Goal: Task Accomplishment & Management: Complete application form

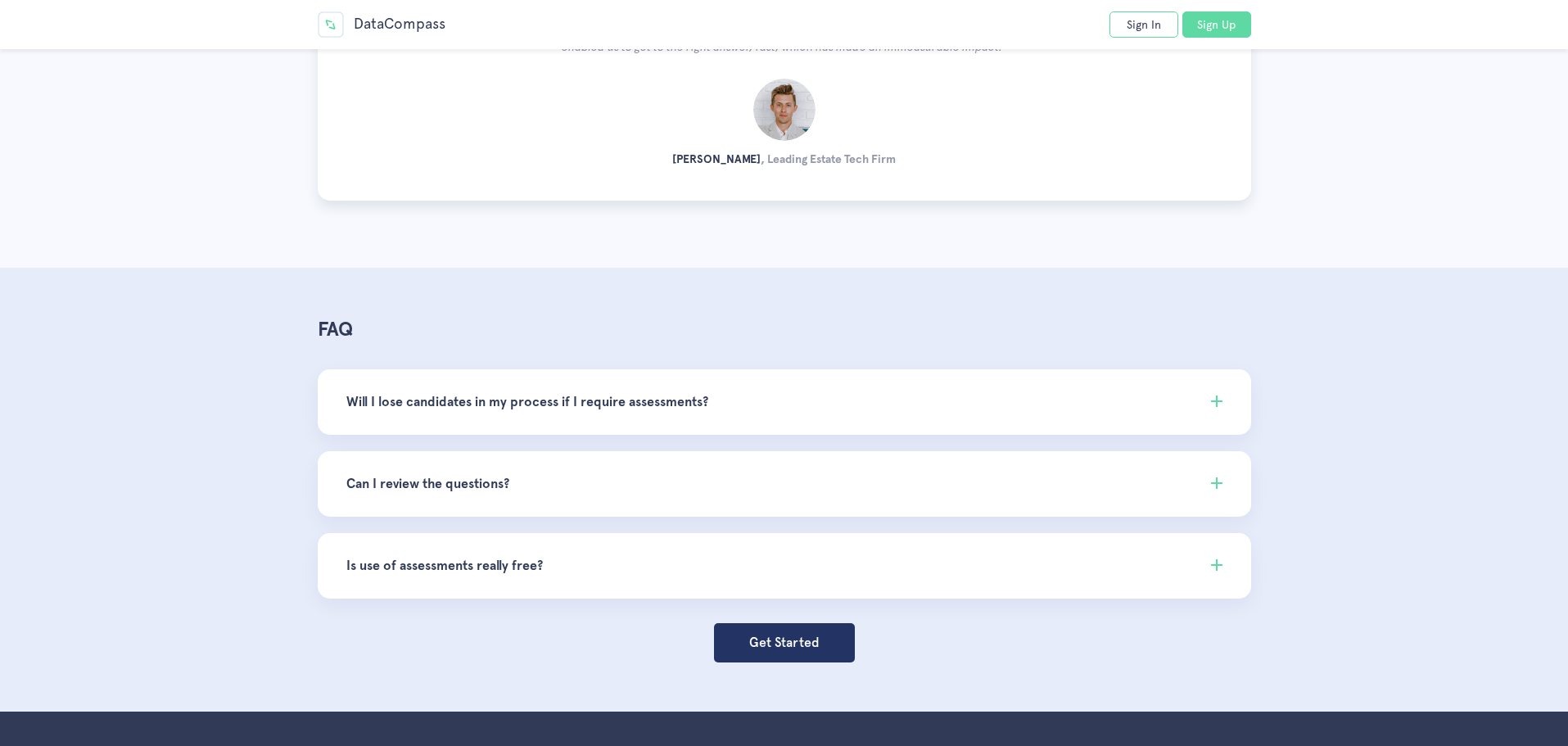
scroll to position [4692, 0]
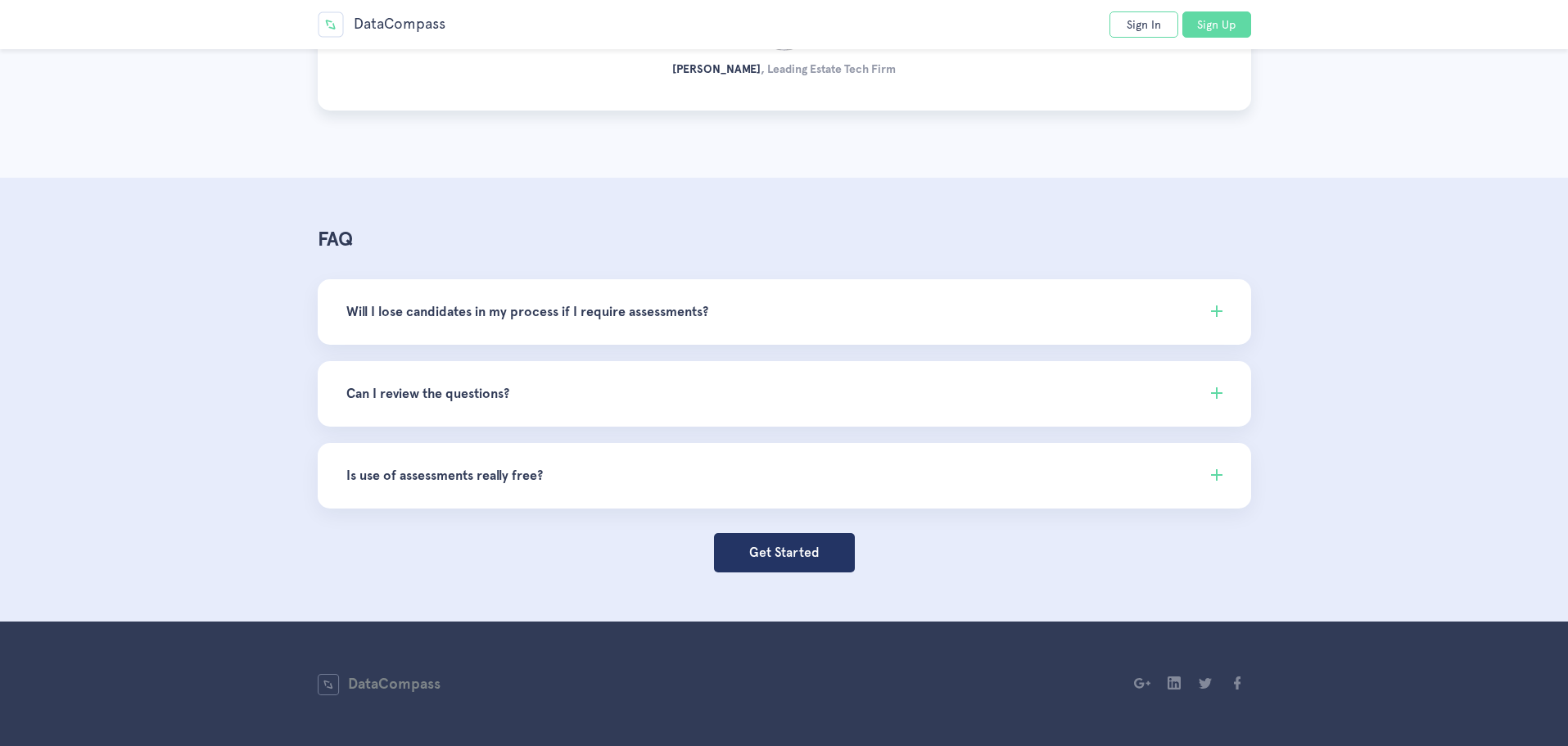
click at [1566, 288] on section "FAQ Will I lose candidates in my process if I require assessments? If you prefe…" at bounding box center [784, 399] width 1568 height 444
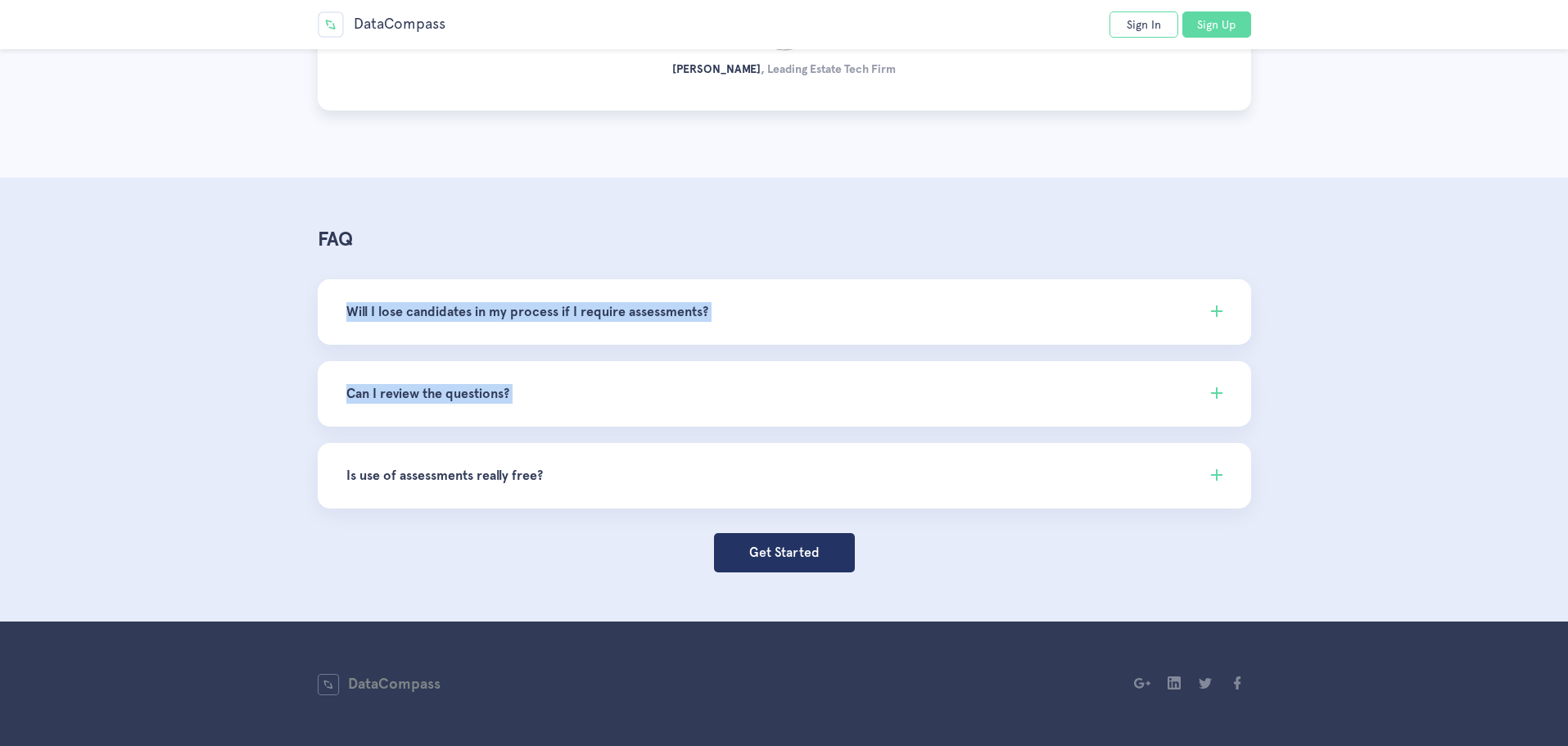
drag, startPoint x: 1566, startPoint y: 288, endPoint x: 1516, endPoint y: 399, distance: 121.7
click at [1516, 399] on section "FAQ Will I lose candidates in my process if I require assessments? If you prefe…" at bounding box center [784, 399] width 1568 height 444
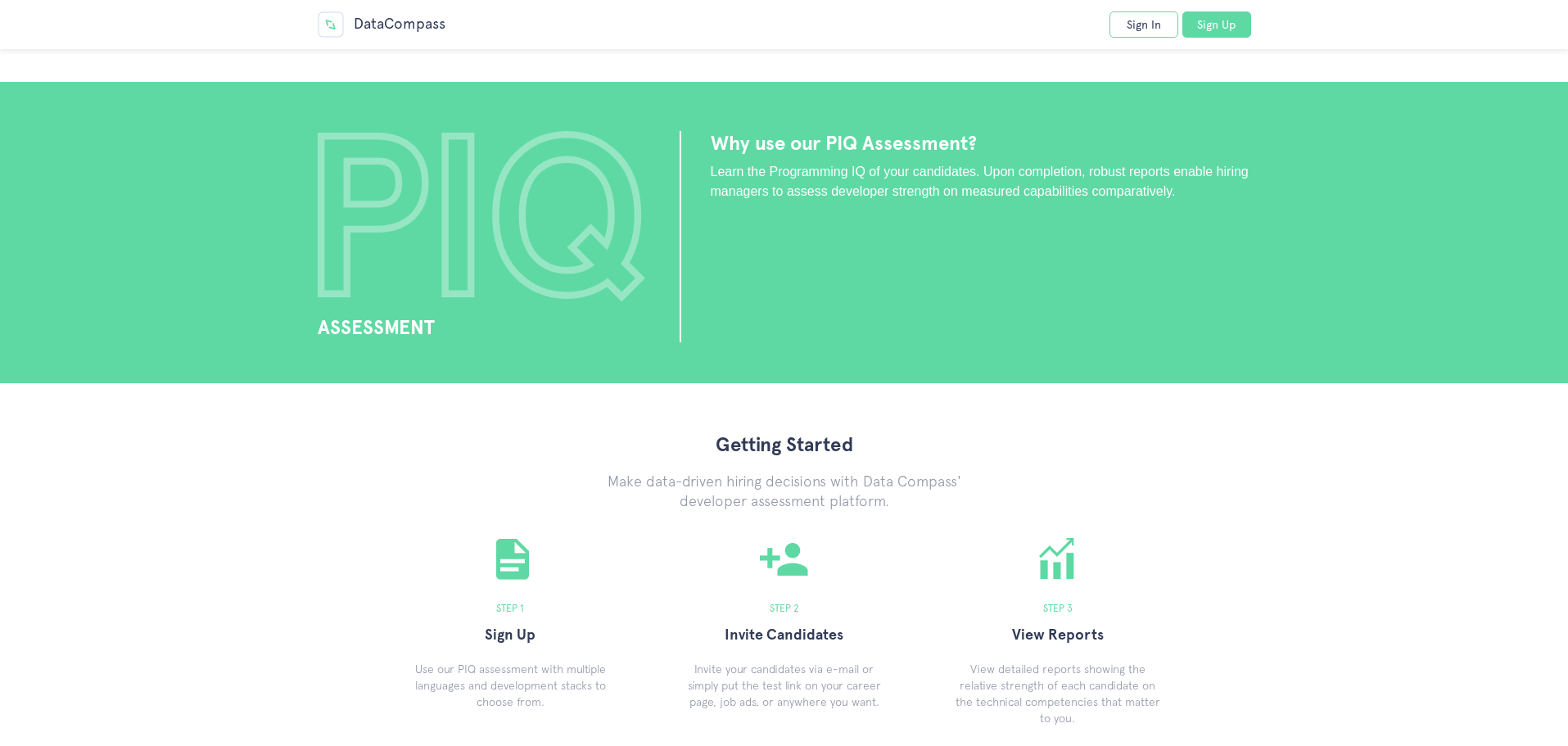
scroll to position [0, 0]
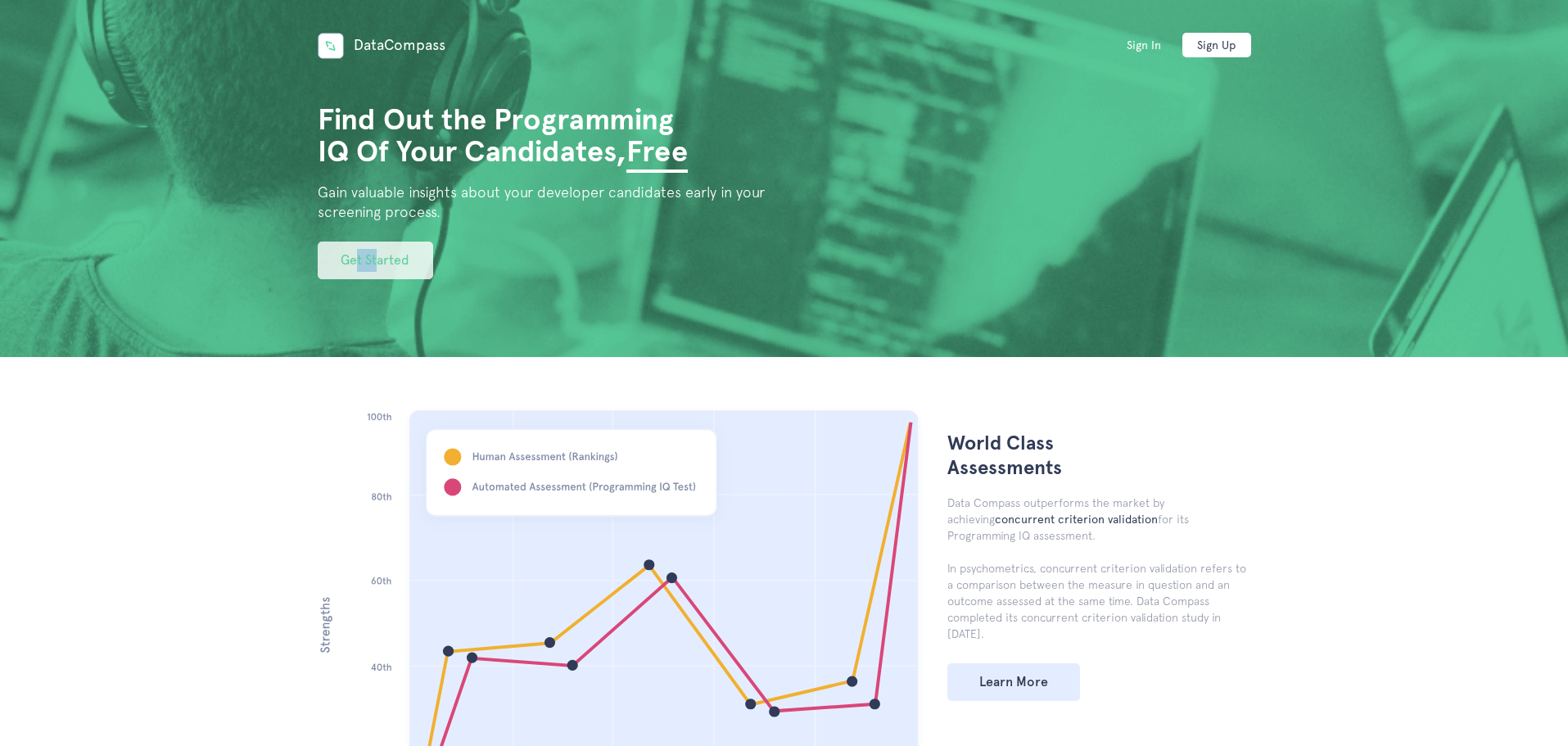
drag, startPoint x: 354, startPoint y: 238, endPoint x: 409, endPoint y: 274, distance: 65.7
click at [409, 274] on div "Find Out the Programming IQ Of Your Candidates, Free Gain valuable insights abo…" at bounding box center [784, 140] width 934 height 279
click at [409, 274] on link "Get Started" at bounding box center [375, 261] width 116 height 37
